Goal: Navigation & Orientation: Find specific page/section

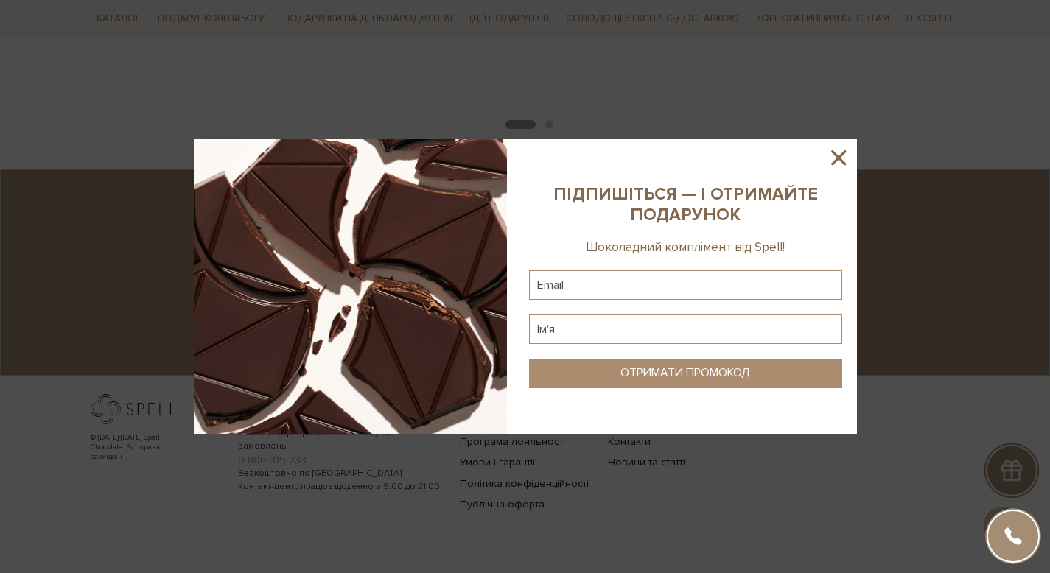
click at [858, 158] on div at bounding box center [525, 286] width 1050 height 573
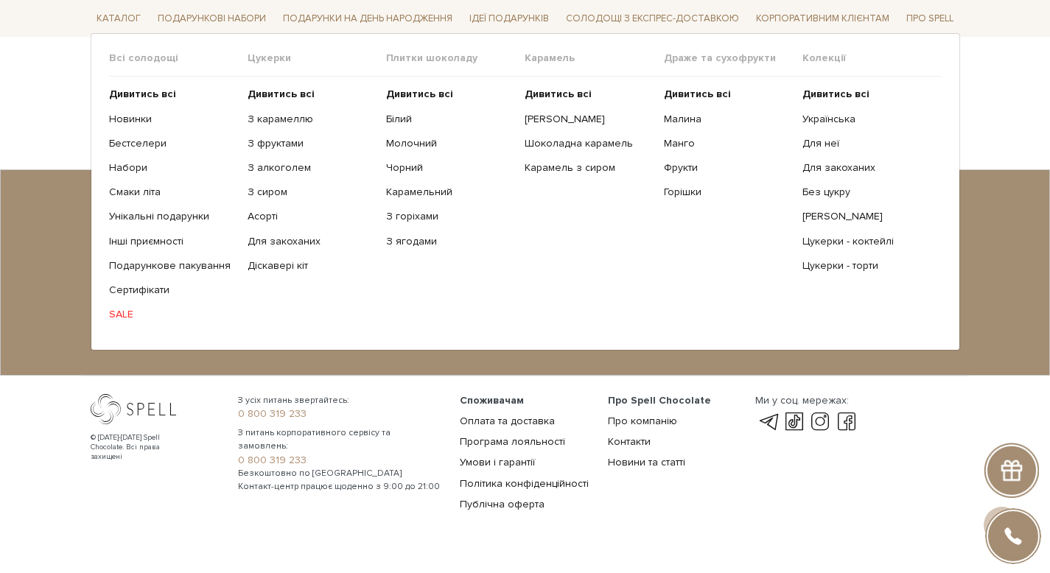
click at [445, 55] on span "Плитки шоколаду" at bounding box center [455, 58] width 139 height 13
click at [409, 97] on b "Дивитись всі" at bounding box center [419, 94] width 67 height 13
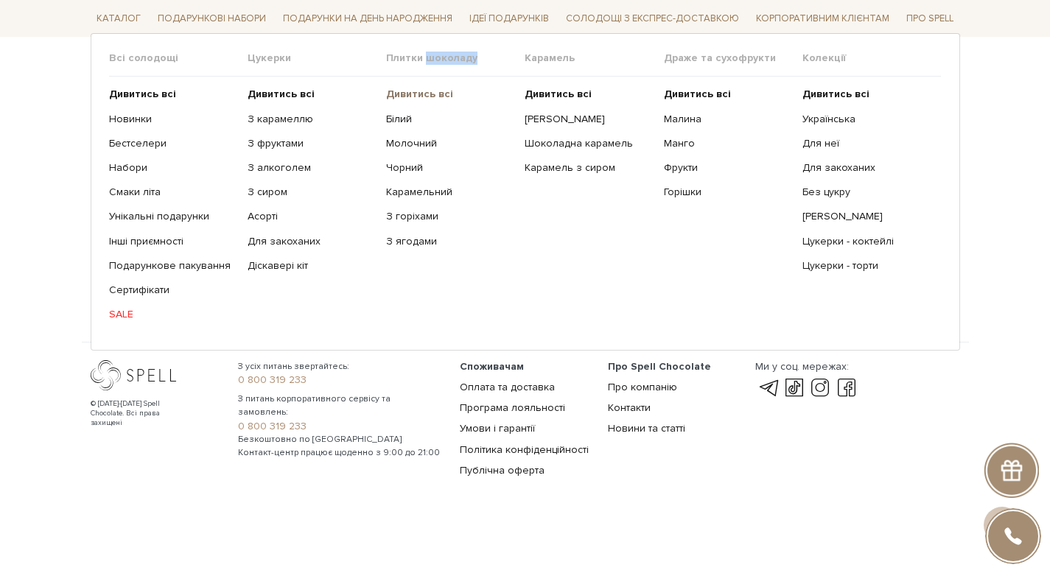
scroll to position [2515, 0]
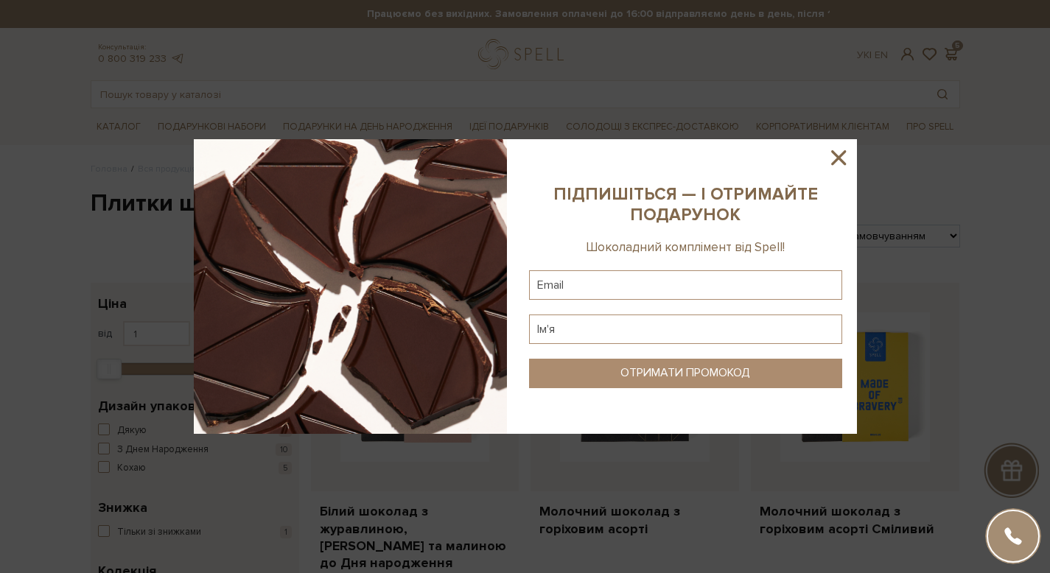
click at [848, 176] on sys-column-static at bounding box center [685, 286] width 343 height 295
click at [830, 154] on icon at bounding box center [838, 157] width 25 height 25
